Goal: Task Accomplishment & Management: Complete application form

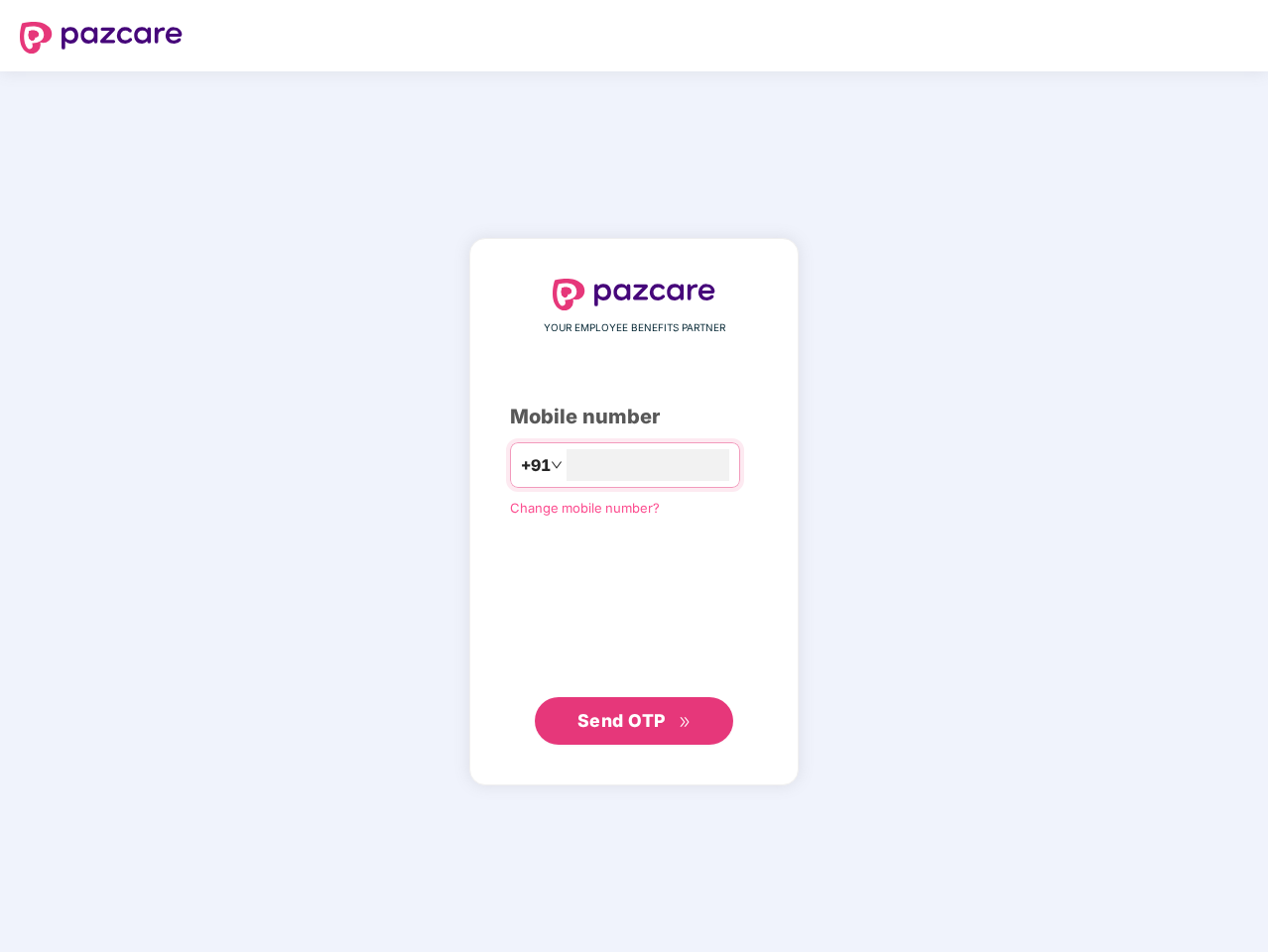
click at [634, 476] on input "number" at bounding box center [647, 466] width 163 height 32
click at [101, 38] on img at bounding box center [101, 38] width 163 height 32
click at [634, 721] on span "Send OTP" at bounding box center [622, 719] width 88 height 21
